Goal: Information Seeking & Learning: Learn about a topic

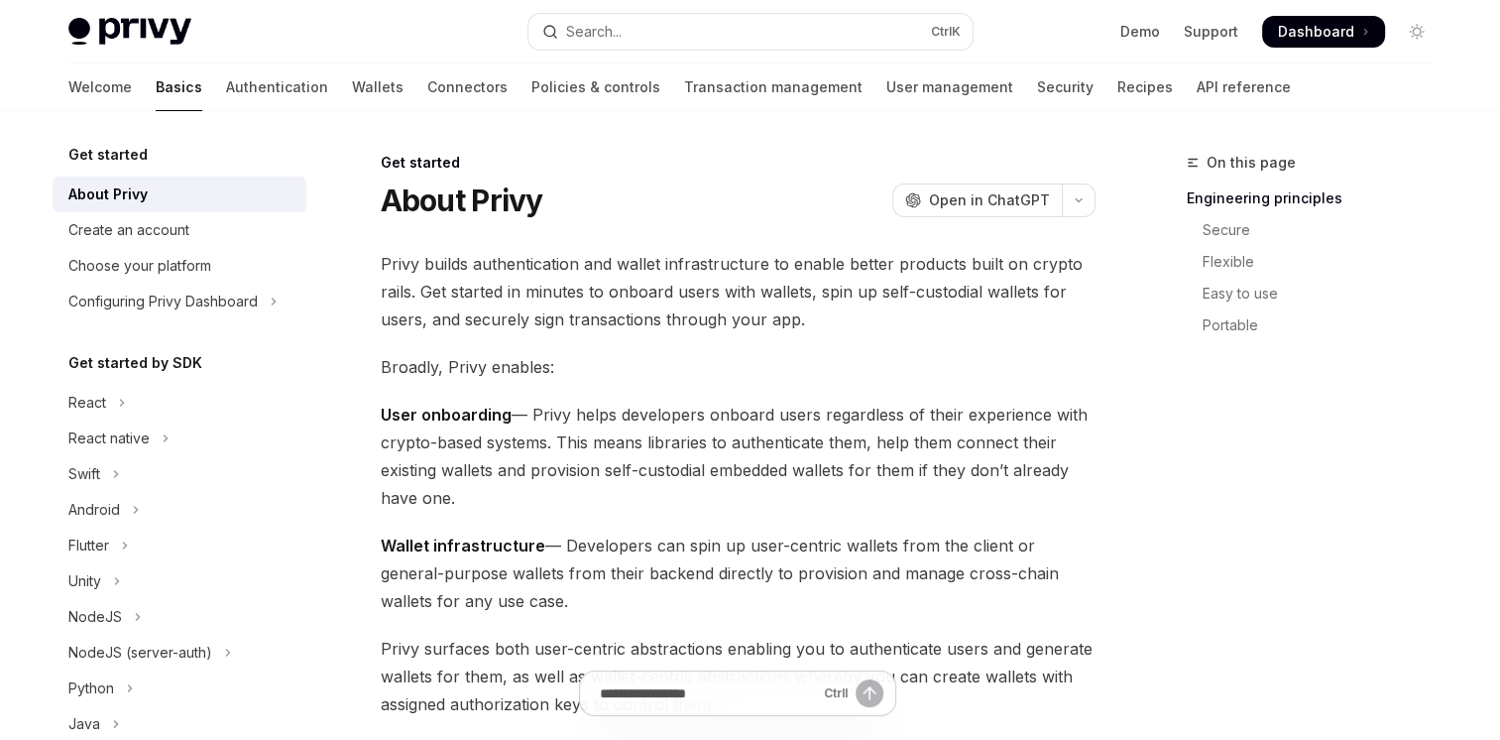
drag, startPoint x: 0, startPoint y: 0, endPoint x: 670, endPoint y: 417, distance: 789.7
click at [670, 417] on span "User onboarding — Privy helps developers onboard users regardless of their expe…" at bounding box center [738, 456] width 715 height 111
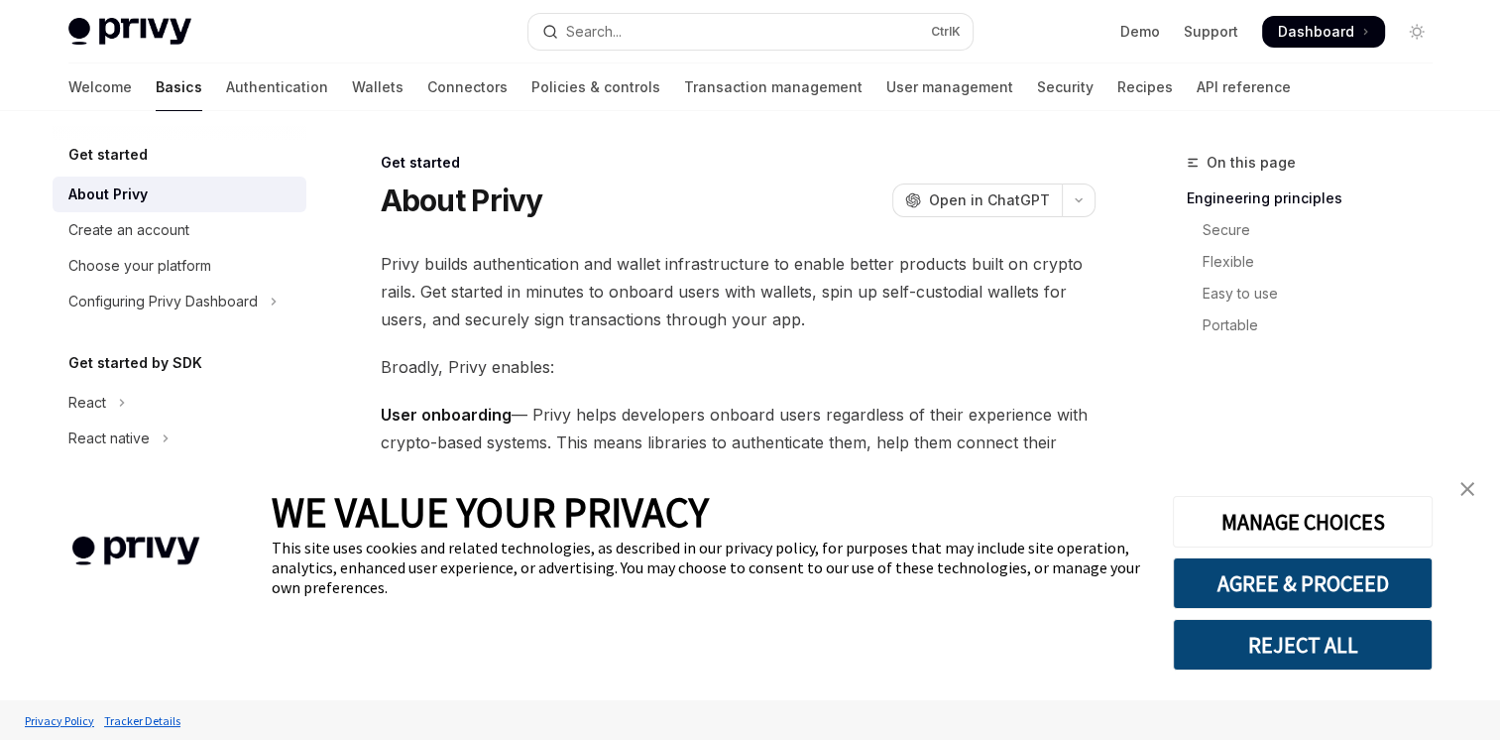
click at [670, 417] on span "User onboarding — Privy helps developers onboard users regardless of their expe…" at bounding box center [738, 456] width 715 height 111
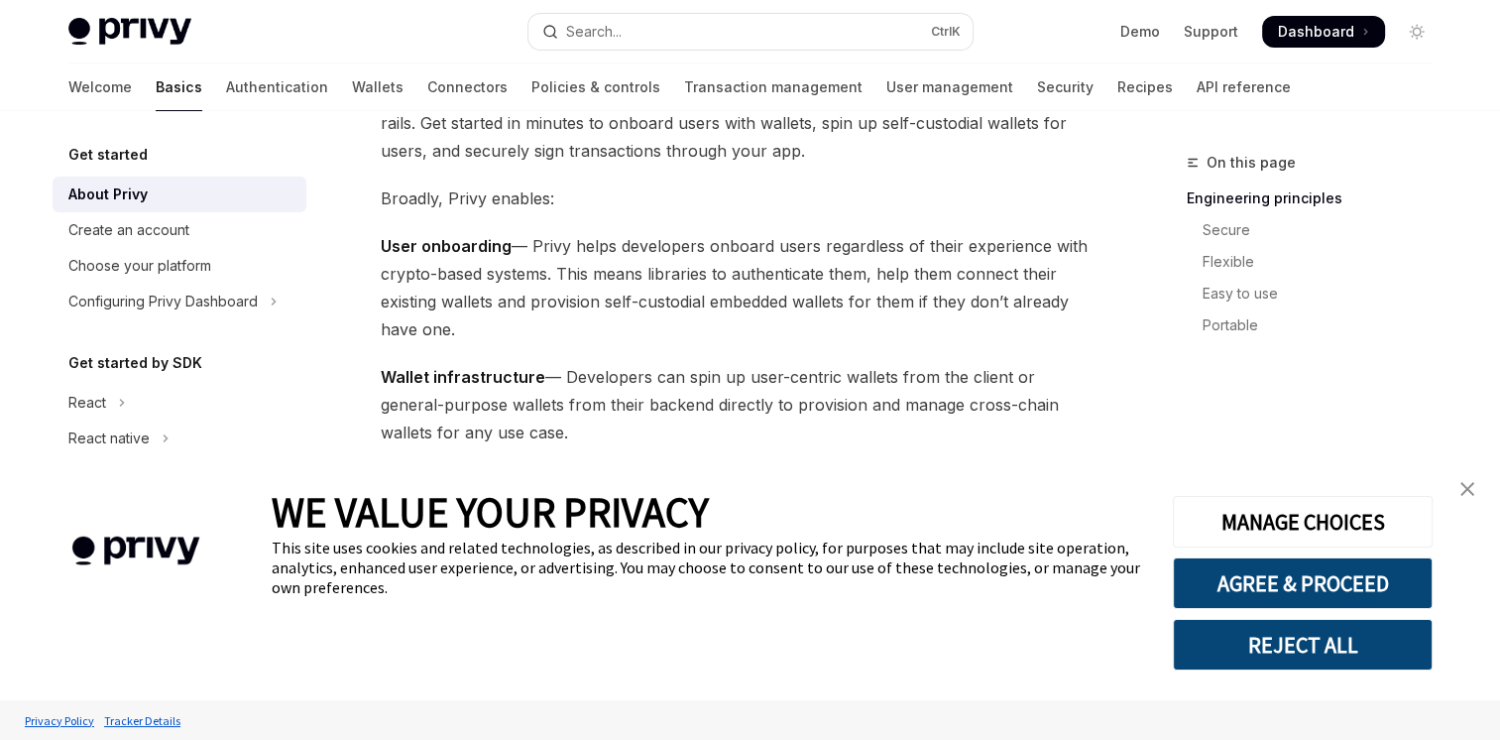
scroll to position [175, 0]
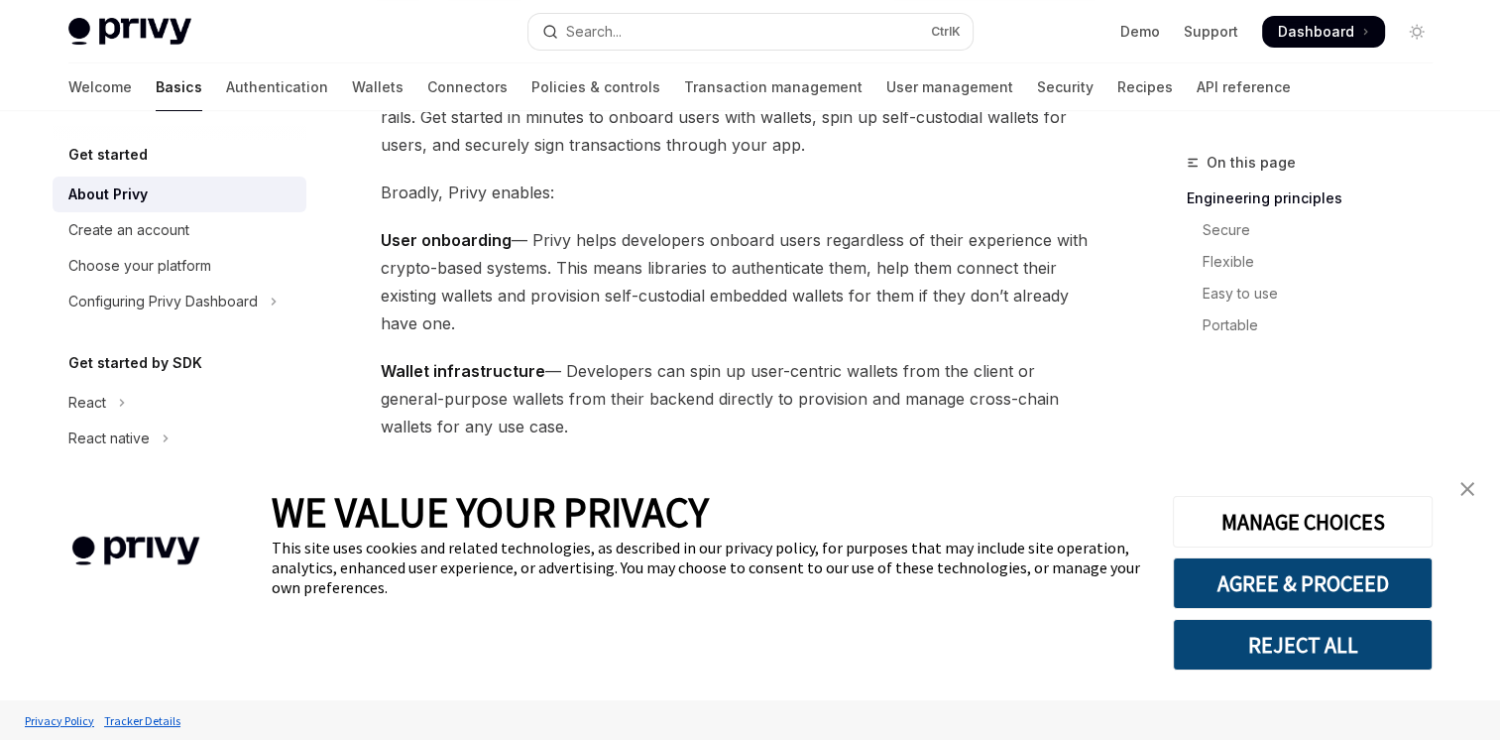
click at [1472, 486] on img "close banner" at bounding box center [1468, 489] width 14 height 14
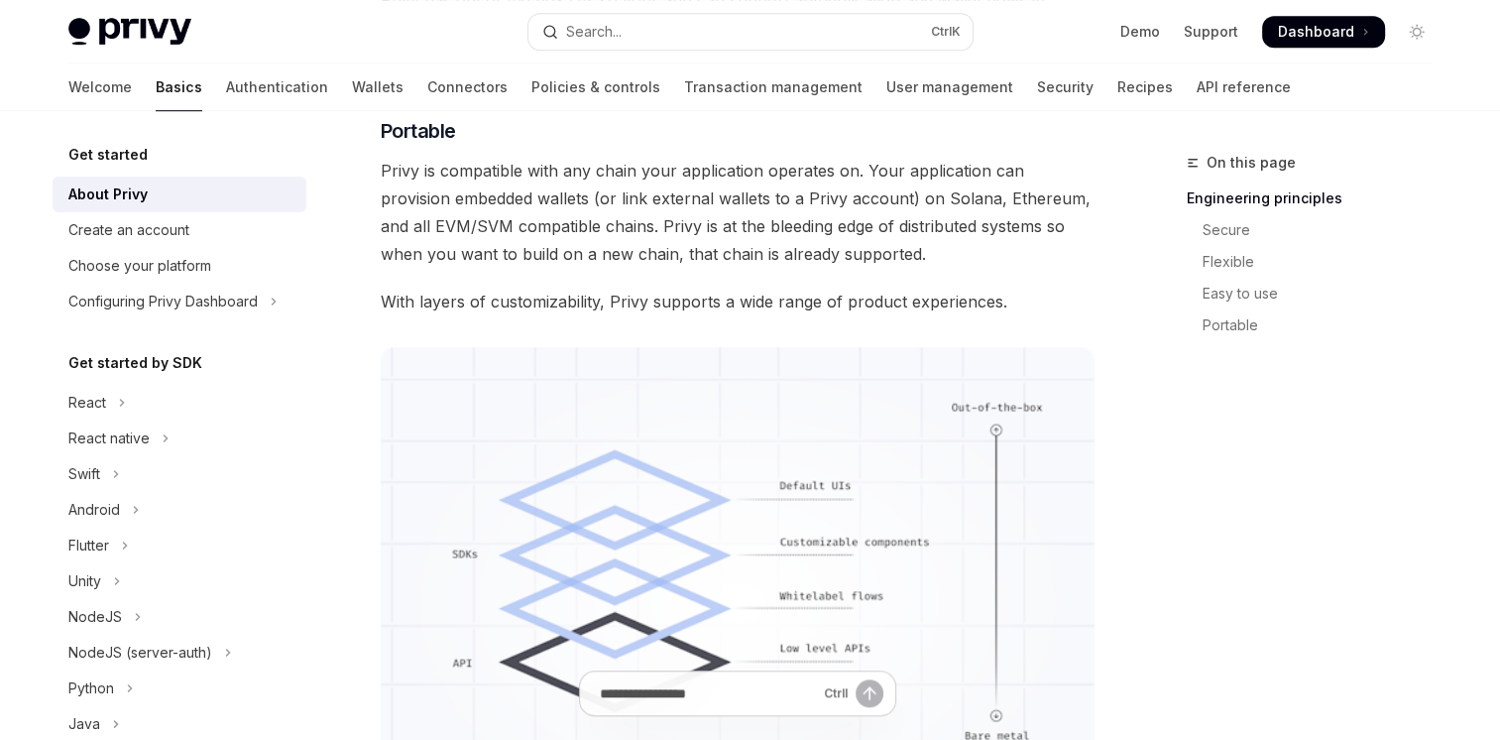
scroll to position [0, 0]
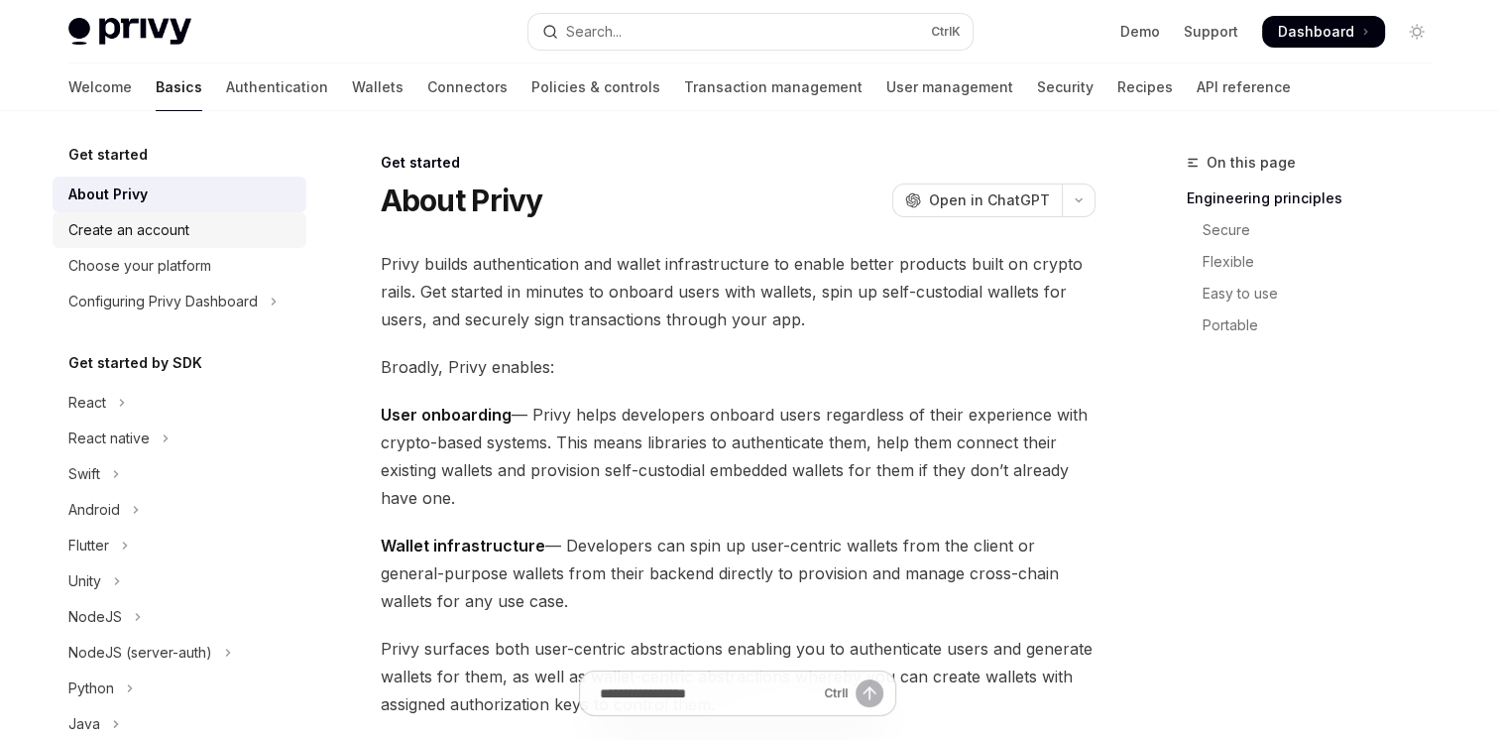
click at [168, 228] on div "Create an account" at bounding box center [128, 230] width 121 height 24
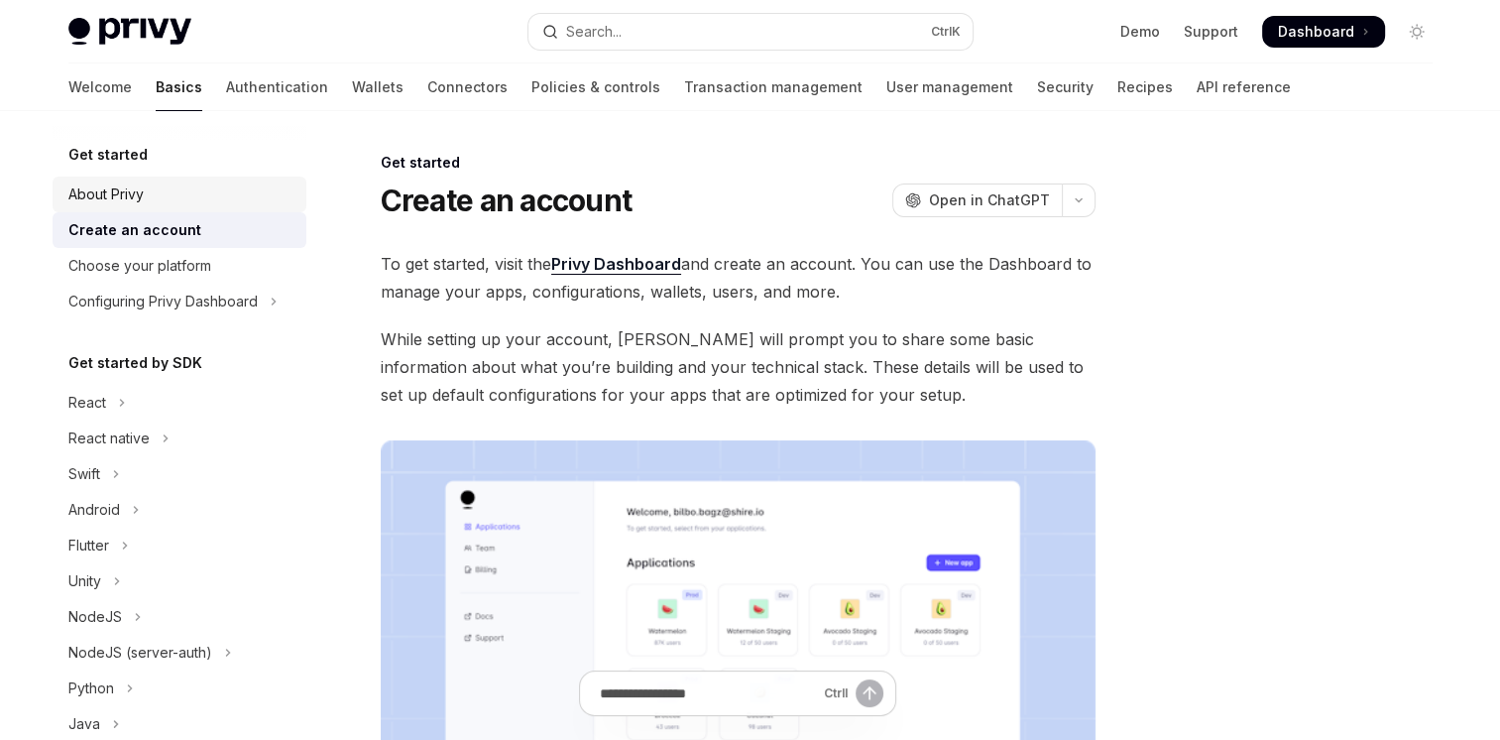
click at [149, 206] on link "About Privy" at bounding box center [180, 194] width 254 height 36
type textarea "*"
